Goal: Navigation & Orientation: Find specific page/section

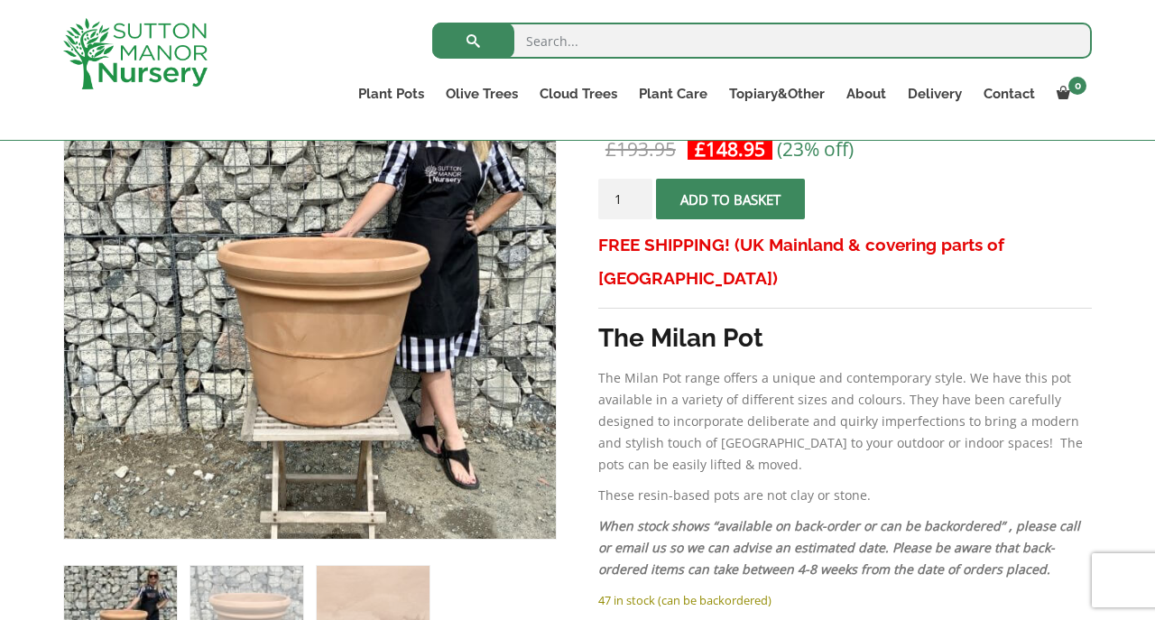
scroll to position [371, 0]
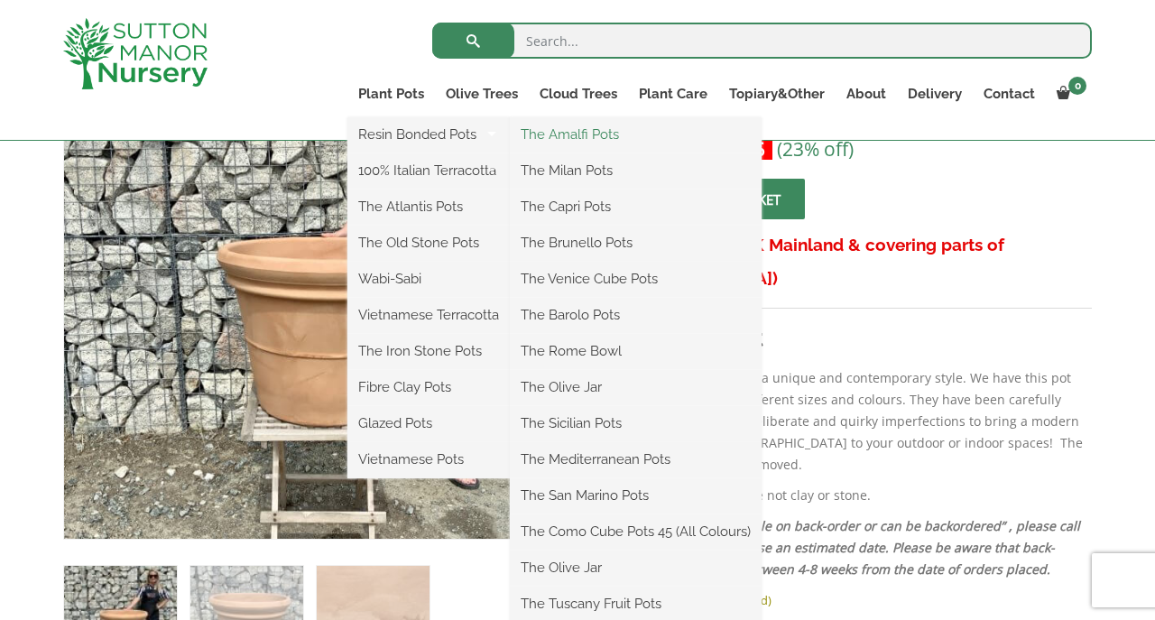
click at [571, 134] on link "The Amalfi Pots" at bounding box center [636, 134] width 252 height 27
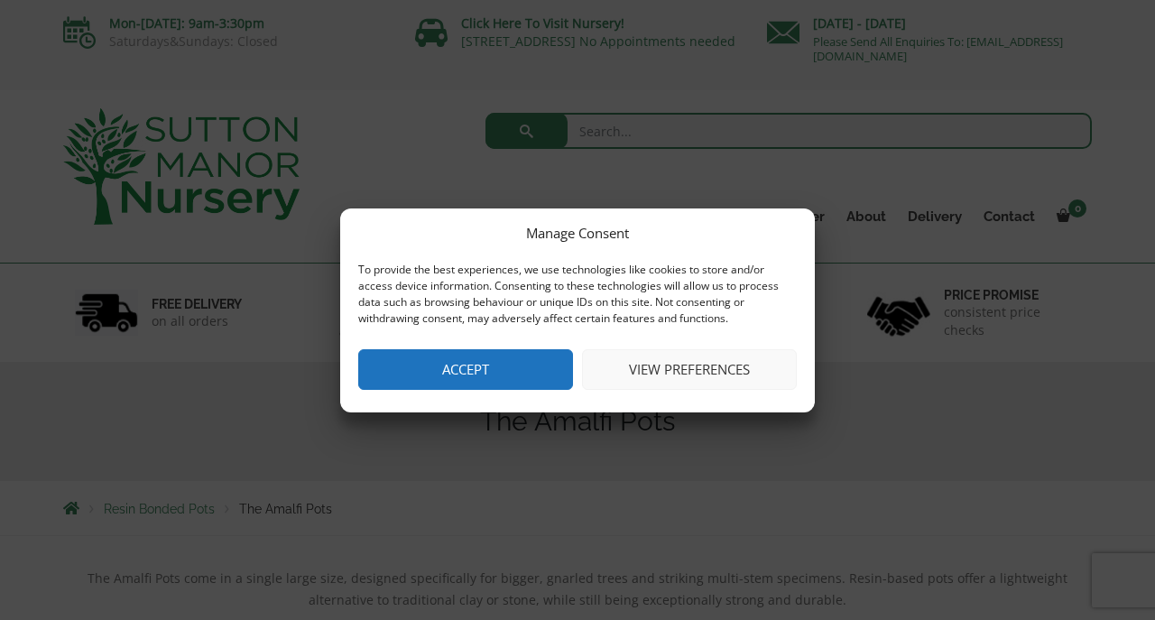
click at [445, 371] on button "Accept" at bounding box center [465, 369] width 215 height 41
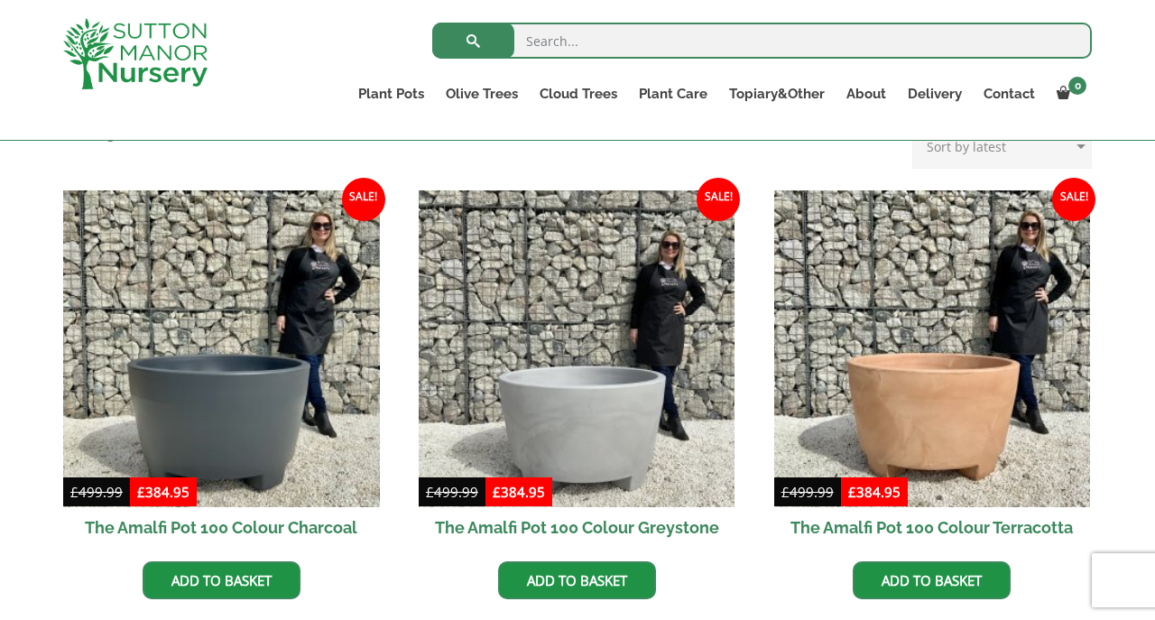
scroll to position [490, 0]
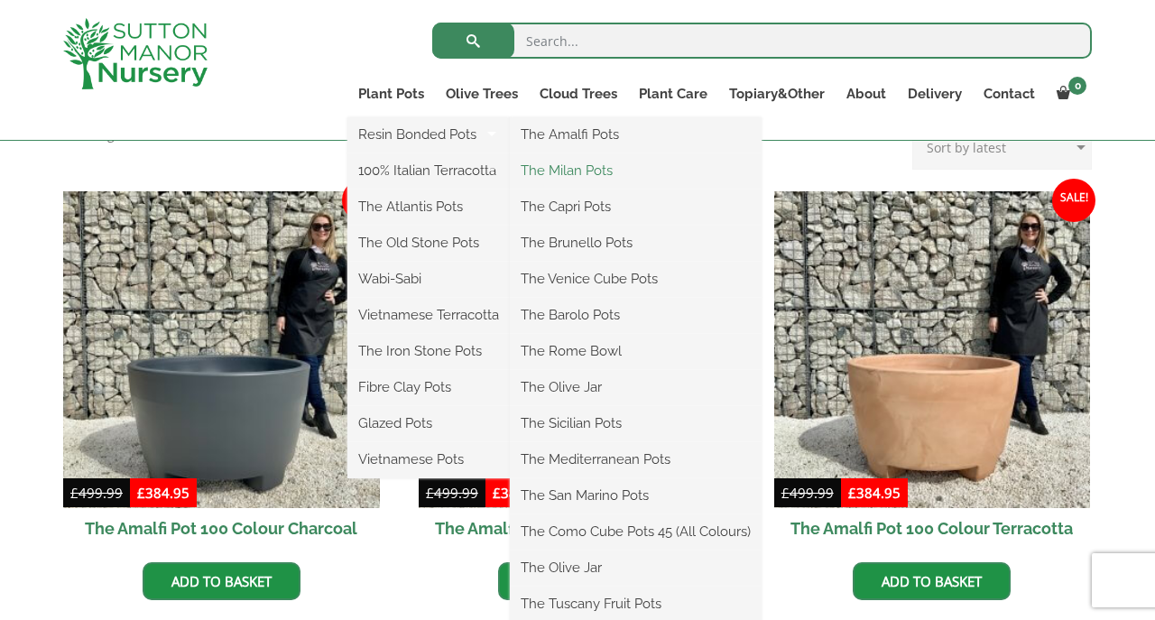
click at [569, 171] on link "The Milan Pots" at bounding box center [636, 170] width 252 height 27
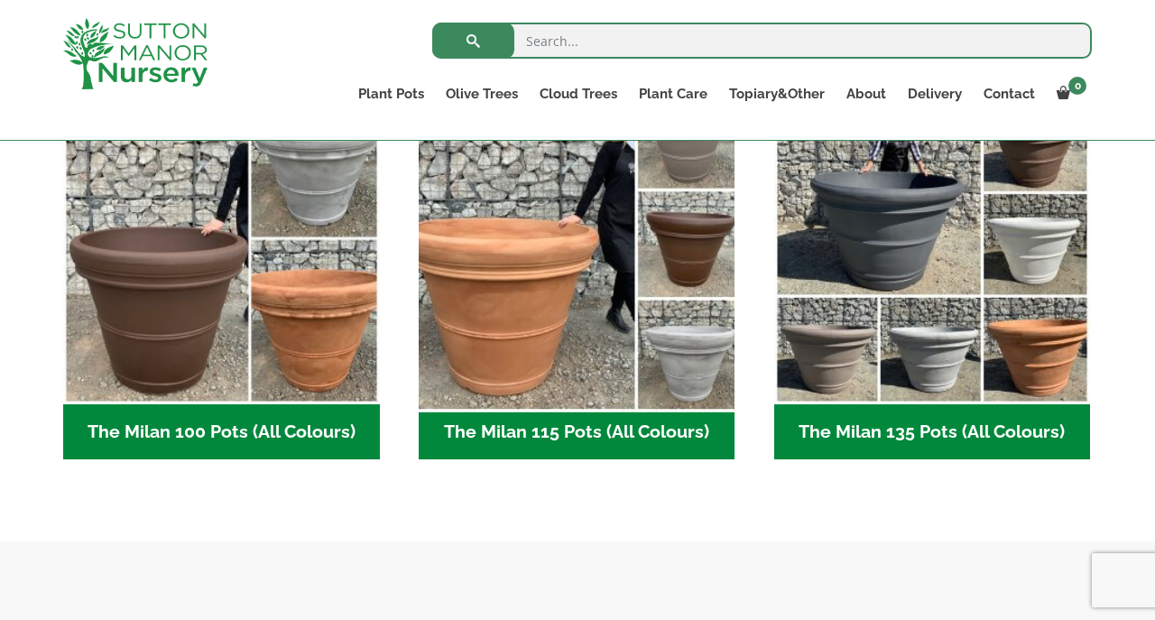
scroll to position [931, 0]
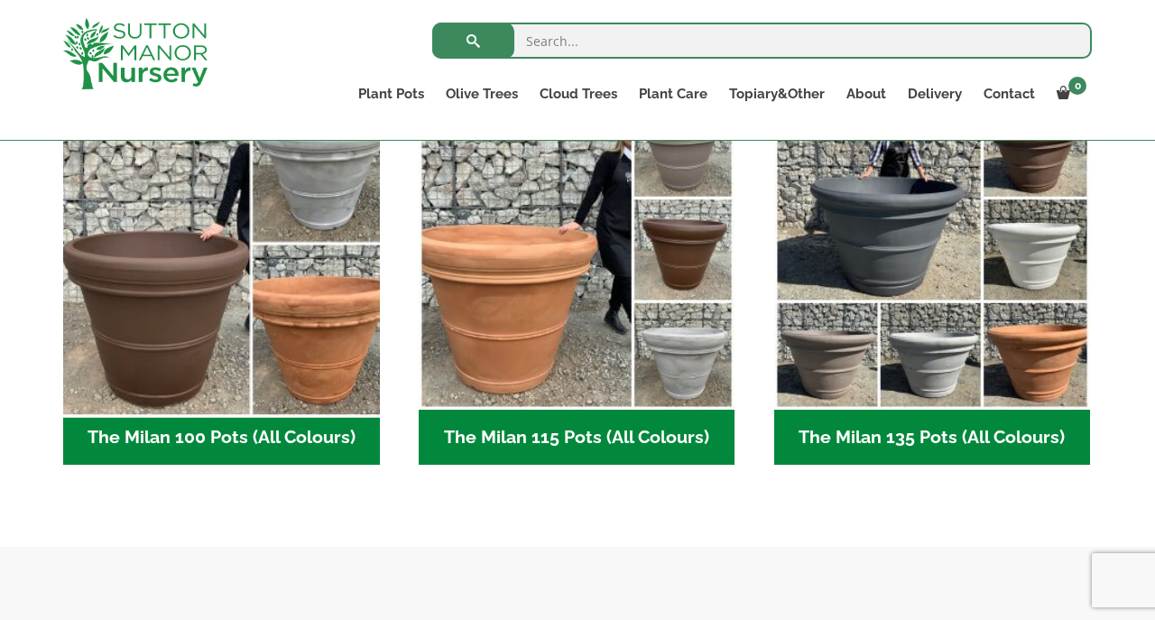
click at [208, 233] on img "Visit product category The Milan 100 Pots (All Colours)" at bounding box center [221, 252] width 332 height 332
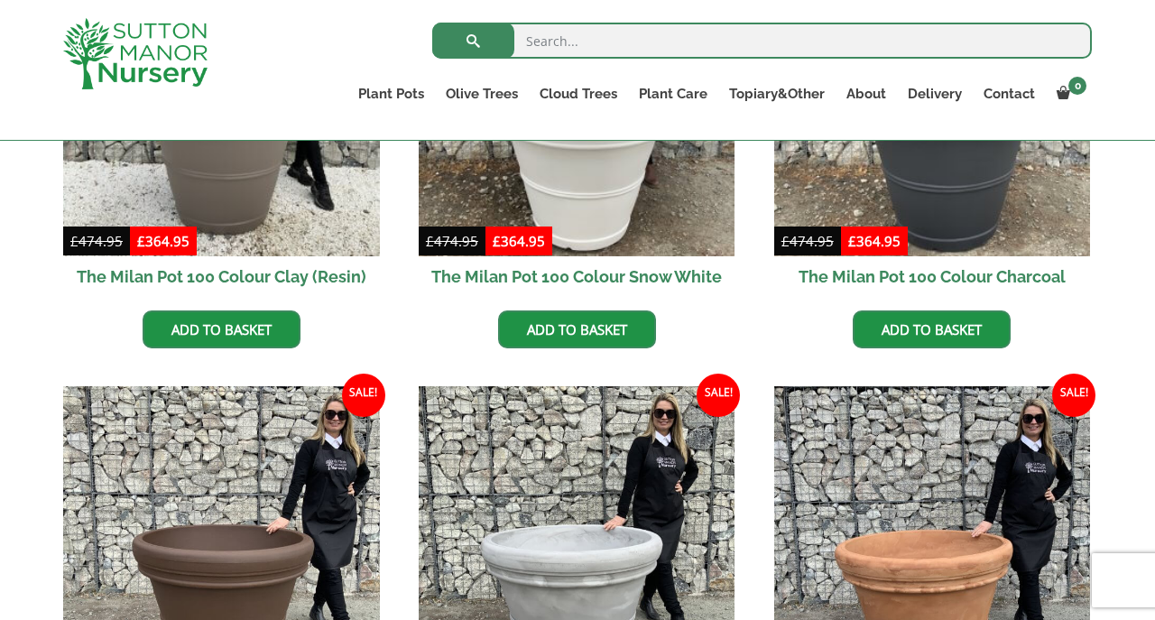
scroll to position [526, 0]
